Goal: Task Accomplishment & Management: Manage account settings

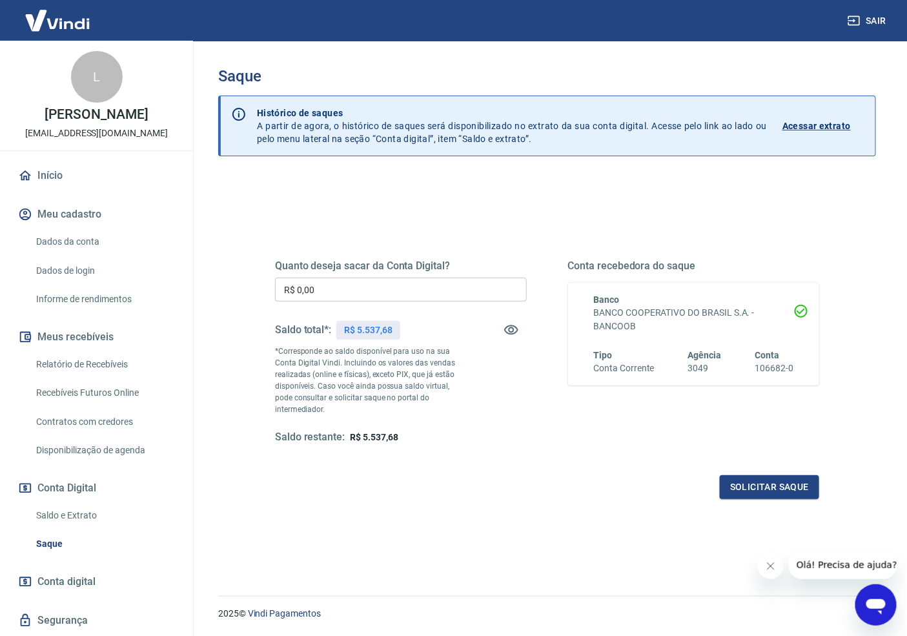
scroll to position [50, 0]
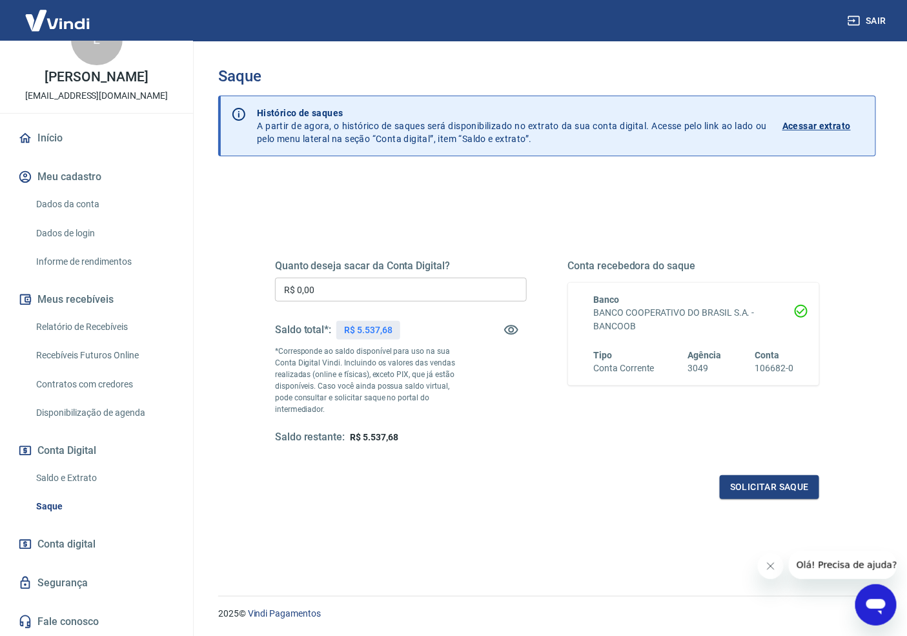
click at [56, 476] on link "Saldo e Extrato" at bounding box center [104, 478] width 147 height 26
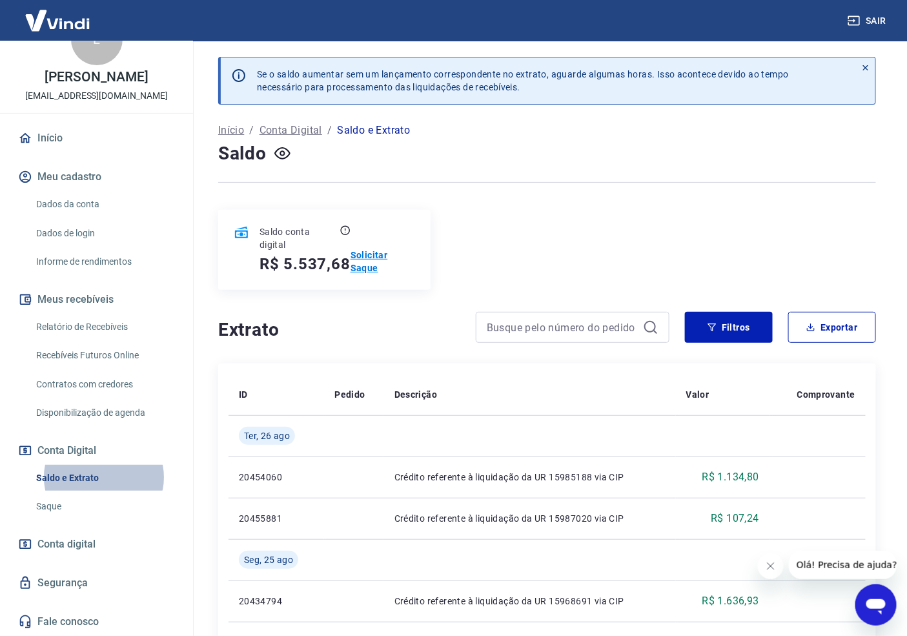
click at [370, 260] on p "Solicitar Saque" at bounding box center [382, 261] width 65 height 26
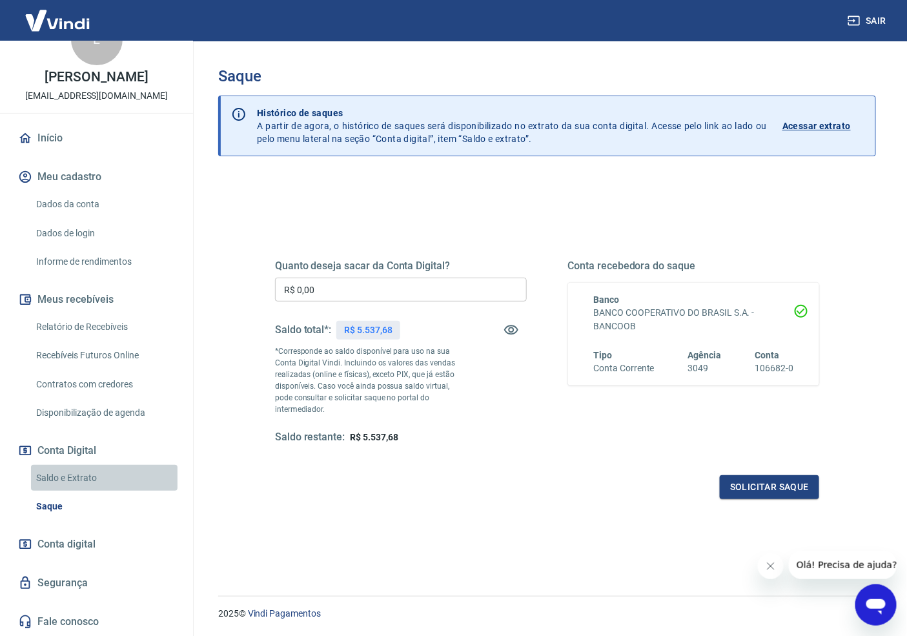
click at [63, 477] on link "Saldo e Extrato" at bounding box center [104, 478] width 147 height 26
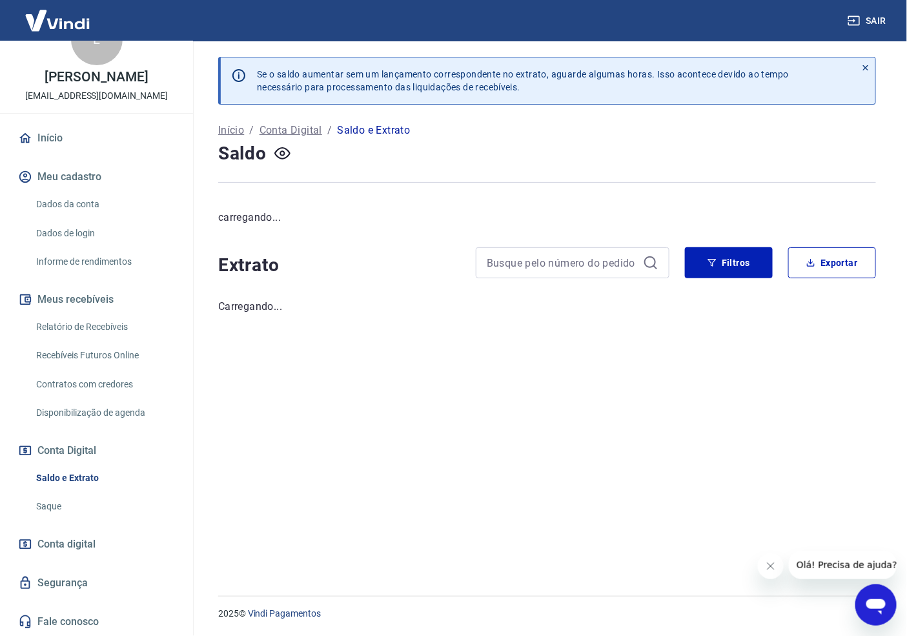
click at [59, 505] on link "Saque" at bounding box center [104, 506] width 147 height 26
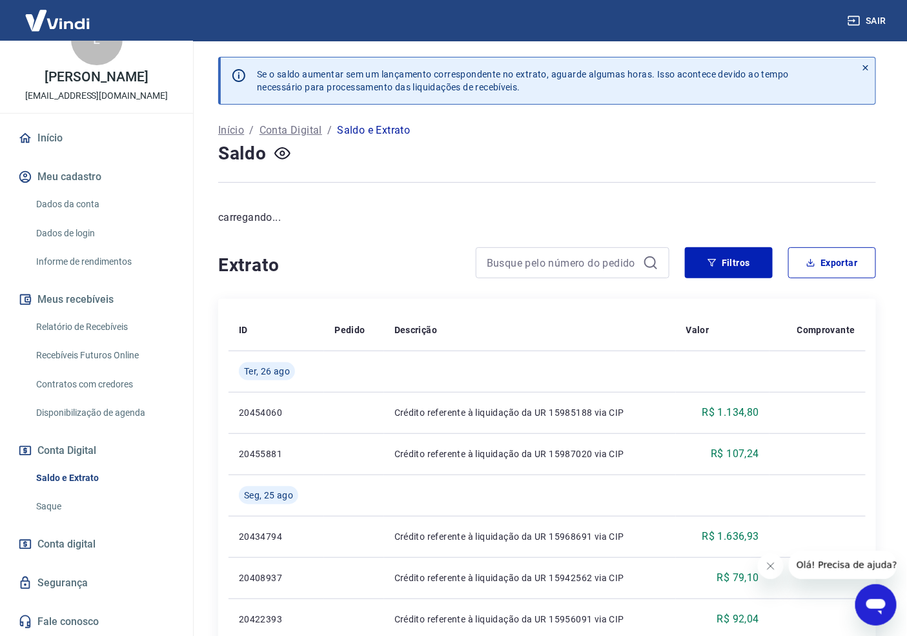
click at [52, 509] on link "Saque" at bounding box center [104, 506] width 147 height 26
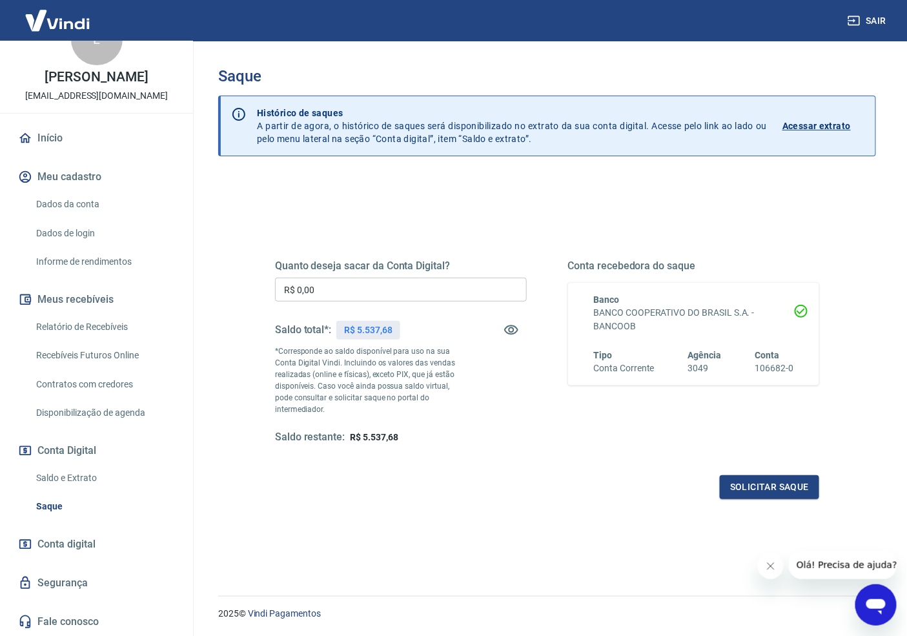
click at [350, 293] on input "R$ 0,00" at bounding box center [401, 290] width 252 height 24
click at [349, 293] on input "R$ 0,00" at bounding box center [401, 290] width 252 height 24
type input "R$ 5.537,68"
click at [758, 493] on button "Solicitar saque" at bounding box center [769, 487] width 99 height 24
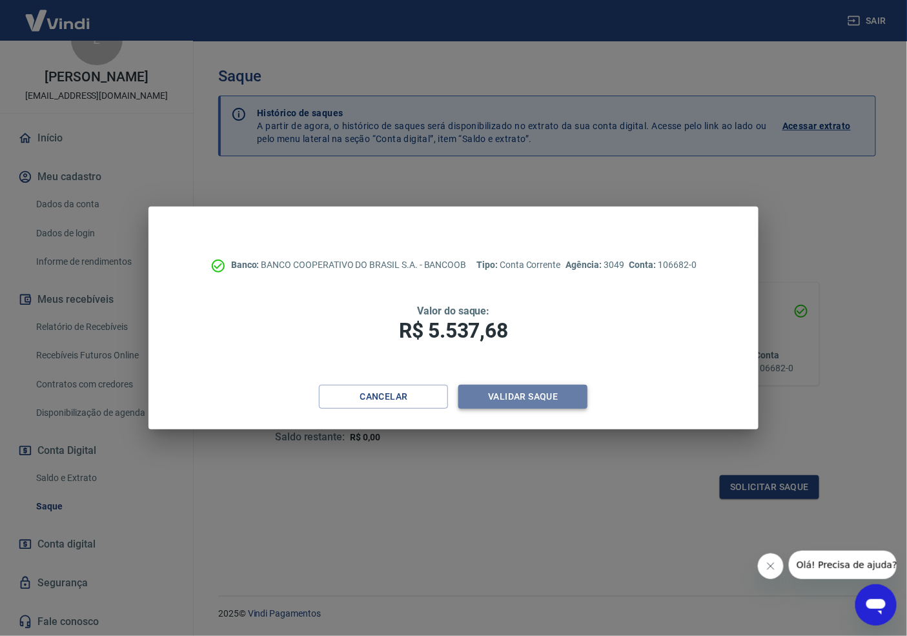
click at [517, 400] on button "Validar saque" at bounding box center [522, 397] width 129 height 24
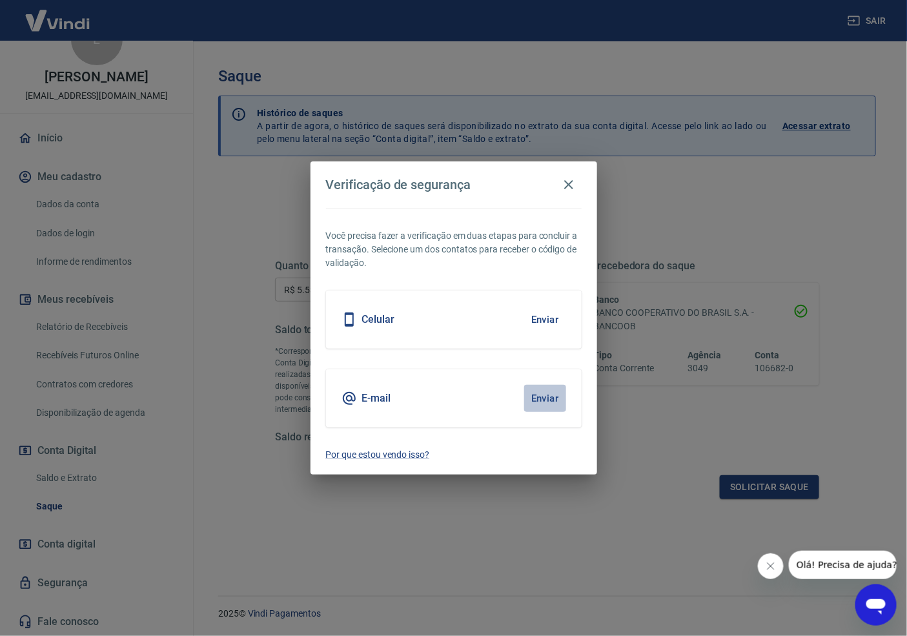
click at [547, 401] on button "Enviar" at bounding box center [545, 398] width 42 height 27
click at [537, 398] on button "Enviar" at bounding box center [545, 398] width 42 height 27
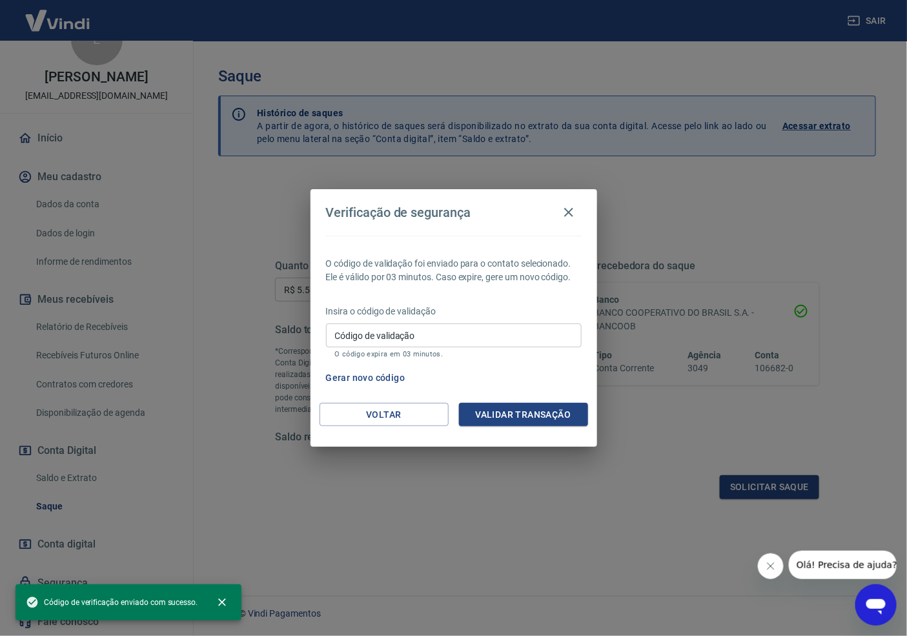
click at [416, 343] on input "Código de validação" at bounding box center [454, 335] width 256 height 24
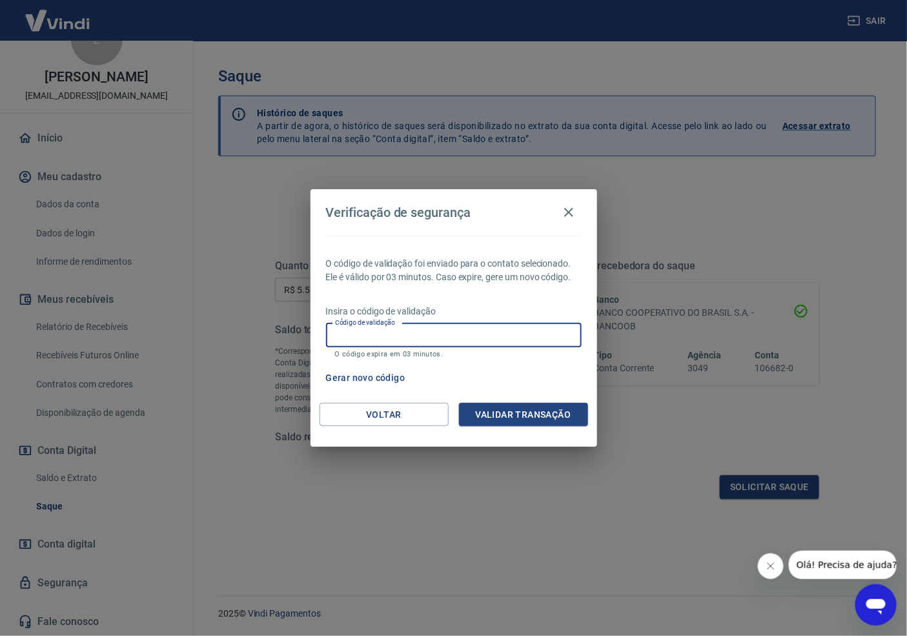
paste input "244479"
type input "244479"
click at [520, 414] on button "Validar transação" at bounding box center [523, 415] width 129 height 24
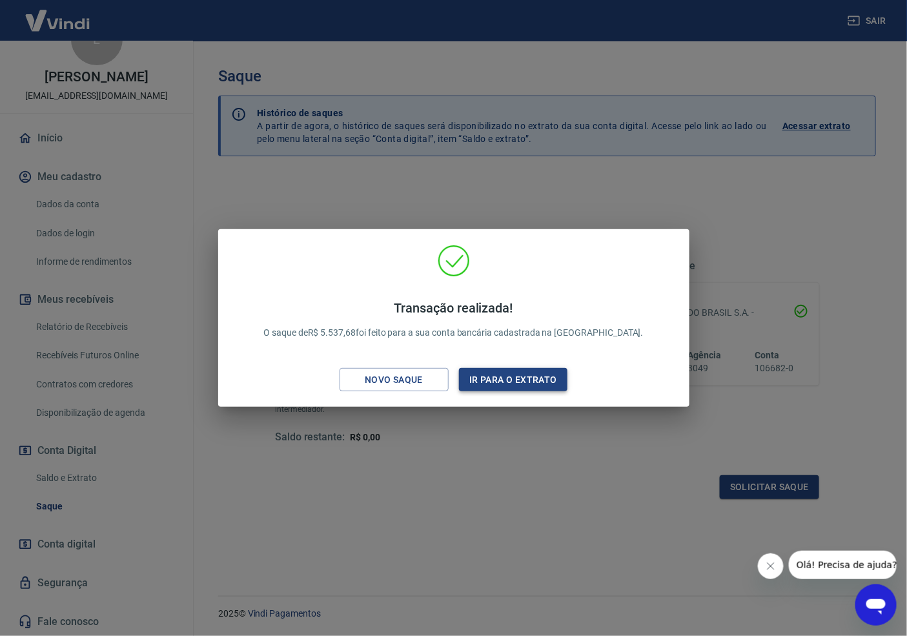
click at [487, 381] on button "Ir para o extrato" at bounding box center [513, 380] width 109 height 24
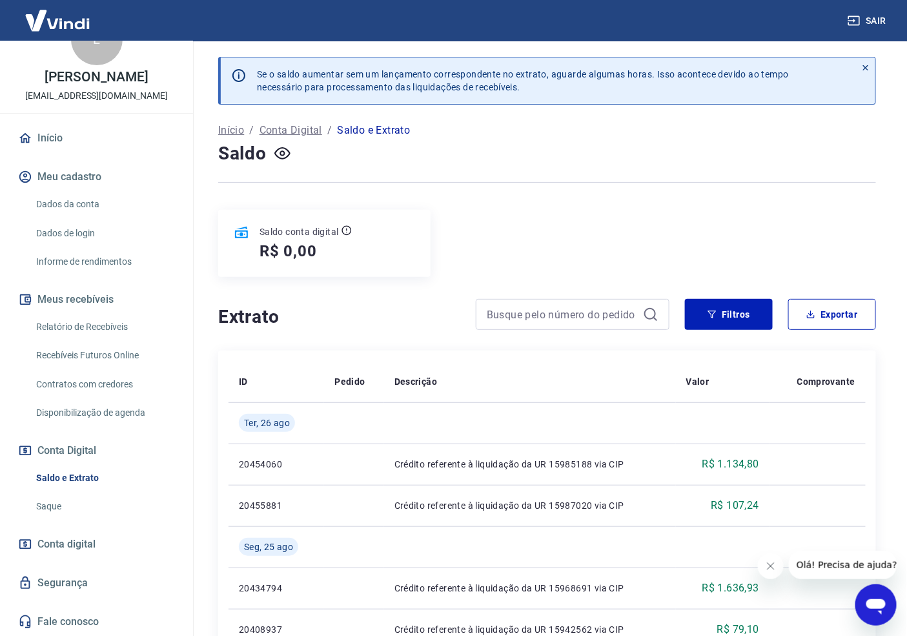
click at [554, 243] on div "Saldo conta digital R$ 0,00" at bounding box center [547, 243] width 658 height 67
